Goal: Navigation & Orientation: Find specific page/section

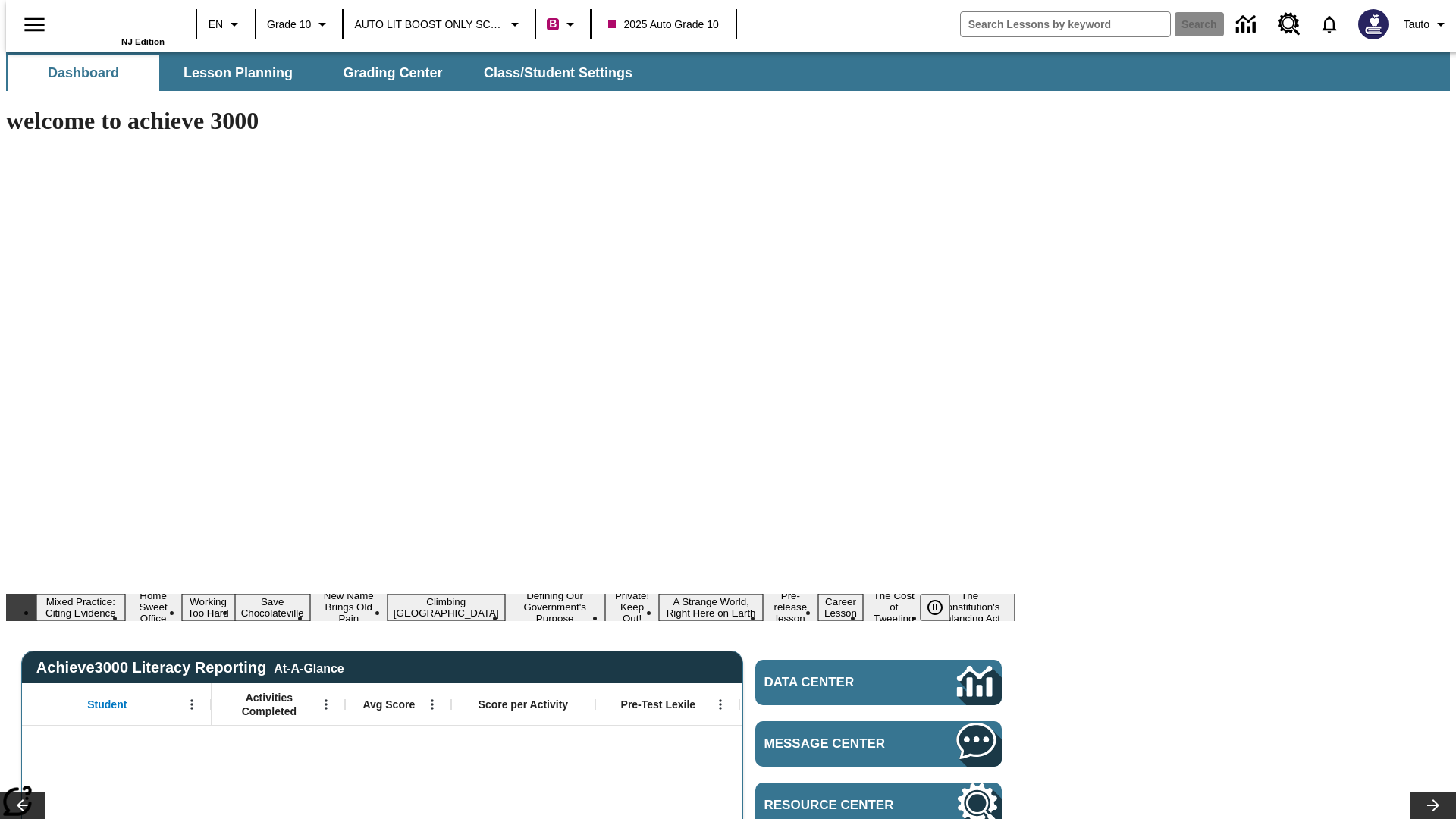
type input "-1"
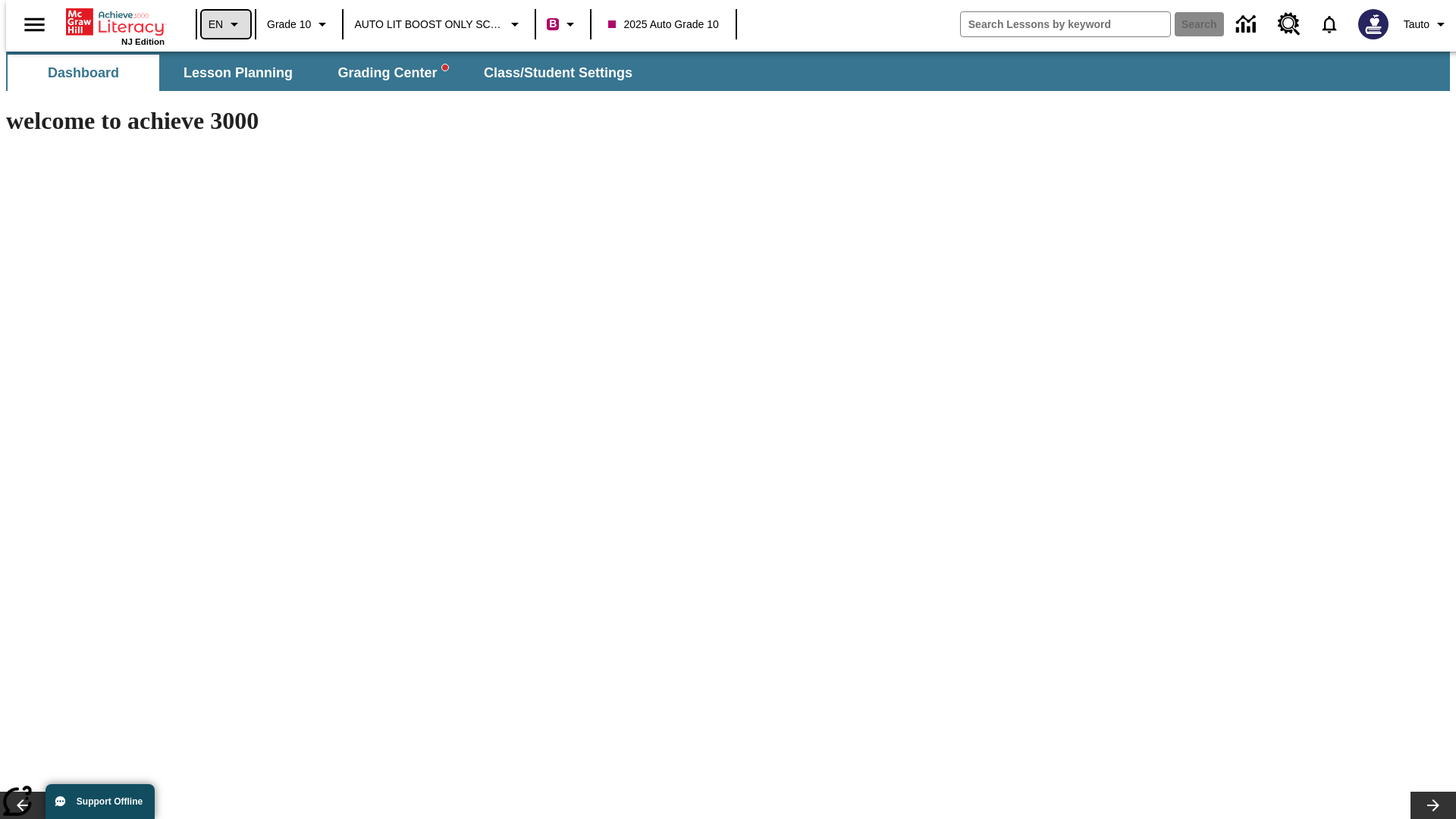
click at [225, 24] on icon "Language: EN, Select a language" at bounding box center [234, 24] width 18 height 18
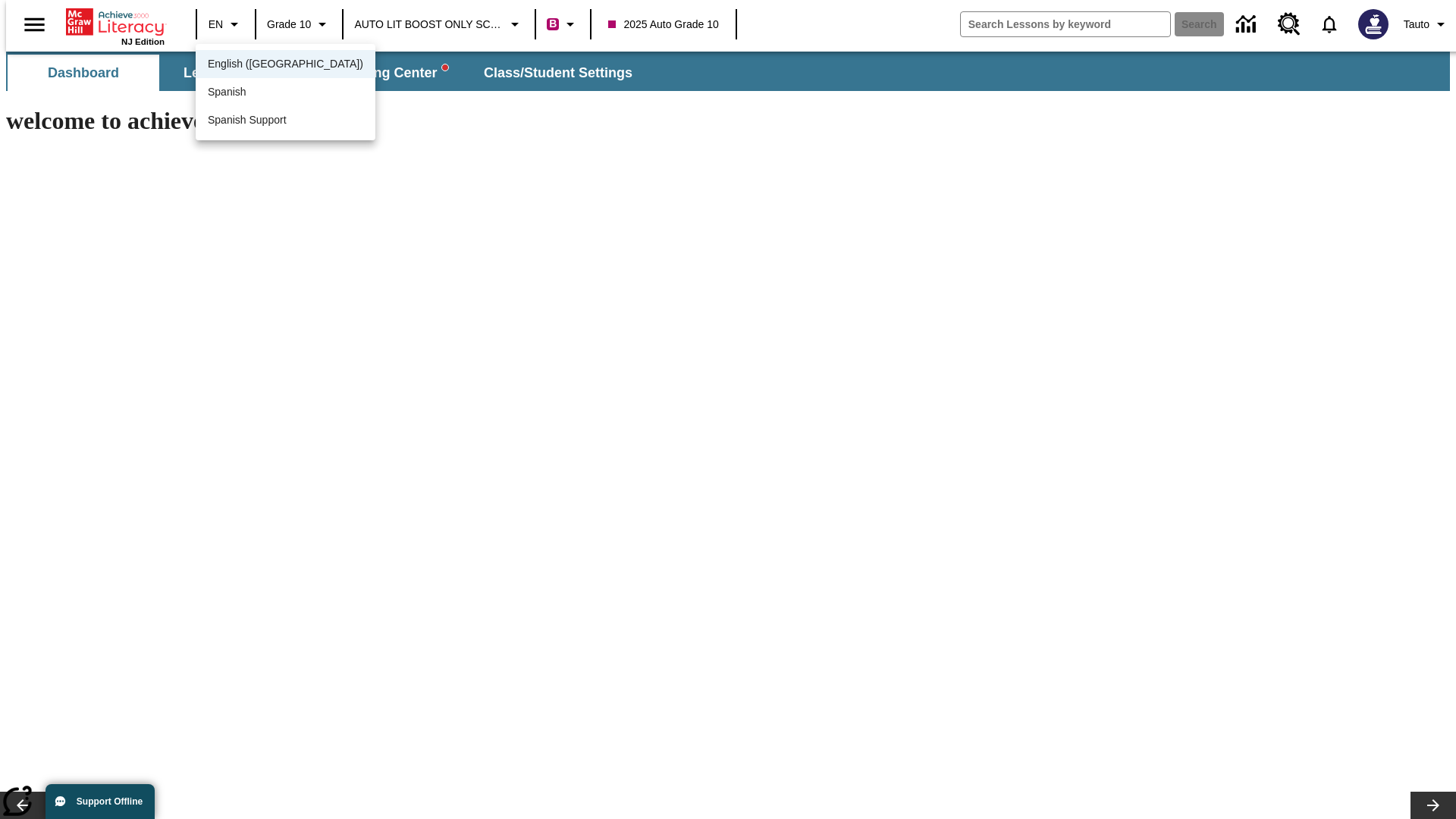
click at [252, 65] on span "English (US)" at bounding box center [285, 65] width 155 height 16
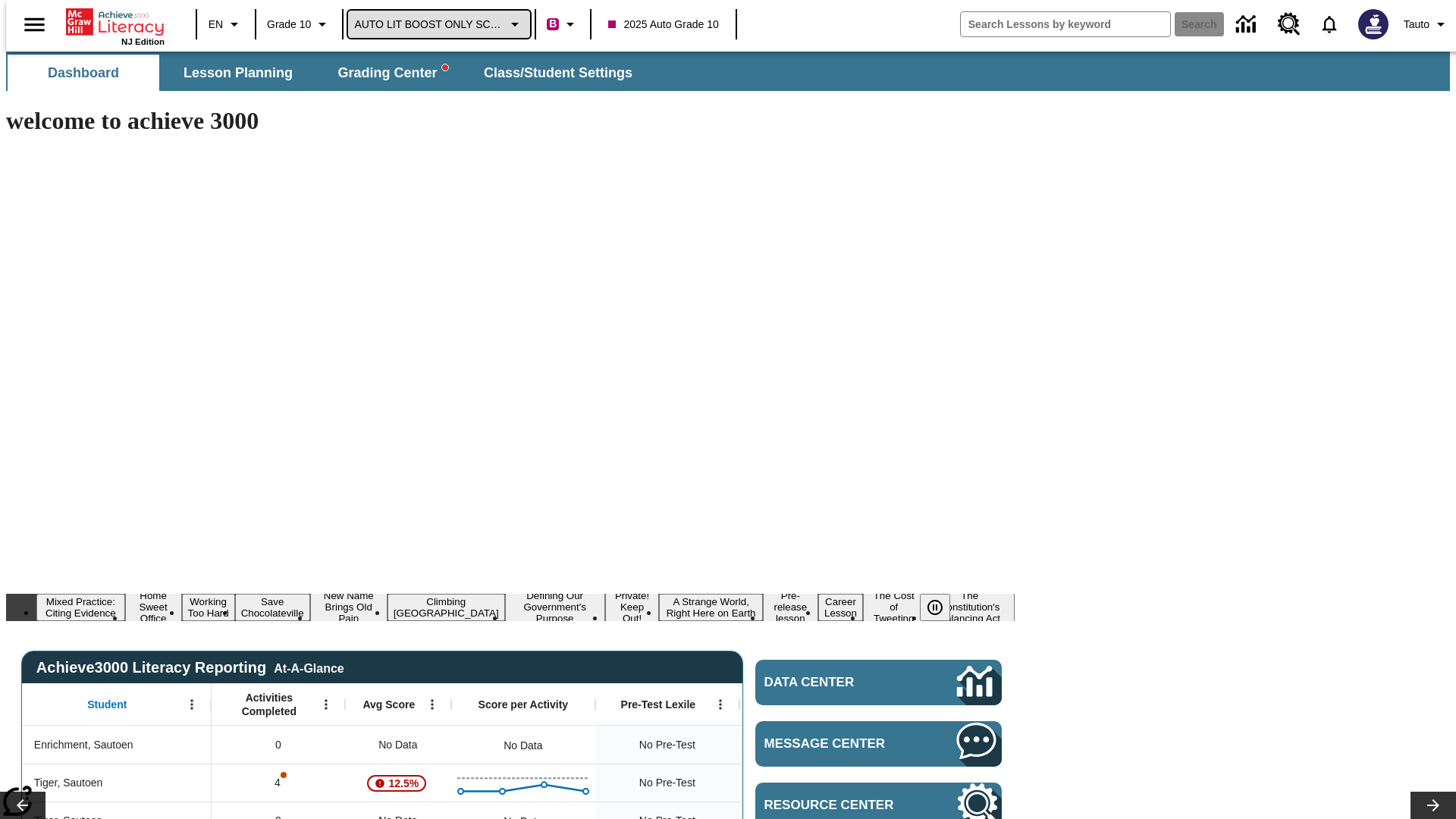
click at [435, 24] on span "AUTO LIT BOOST ONLY SCHOOL" at bounding box center [429, 24] width 149 height 16
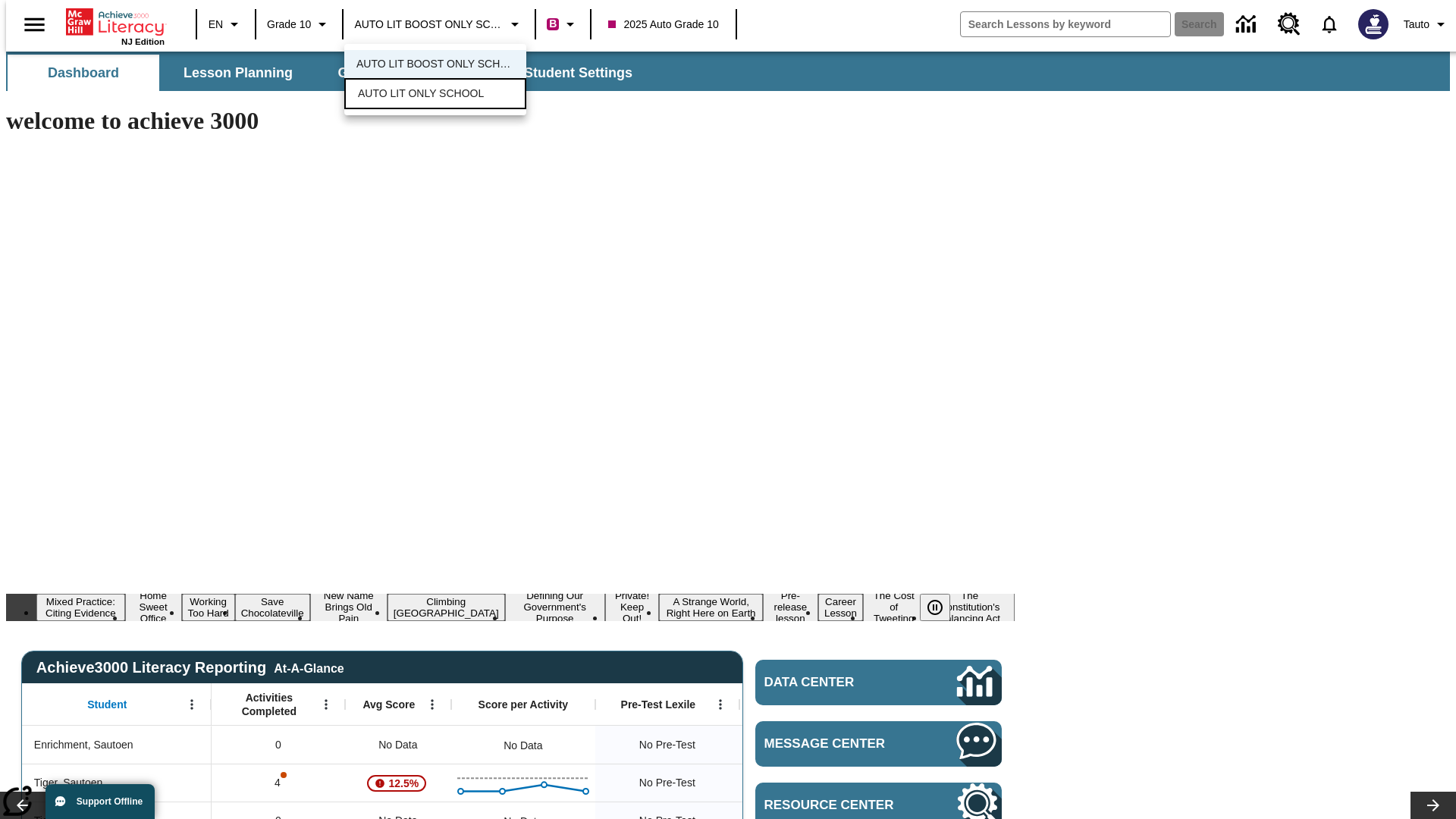
click at [418, 95] on span "AUTO LIT ONLY SCHOOL" at bounding box center [421, 94] width 126 height 16
